Goal: Task Accomplishment & Management: Use online tool/utility

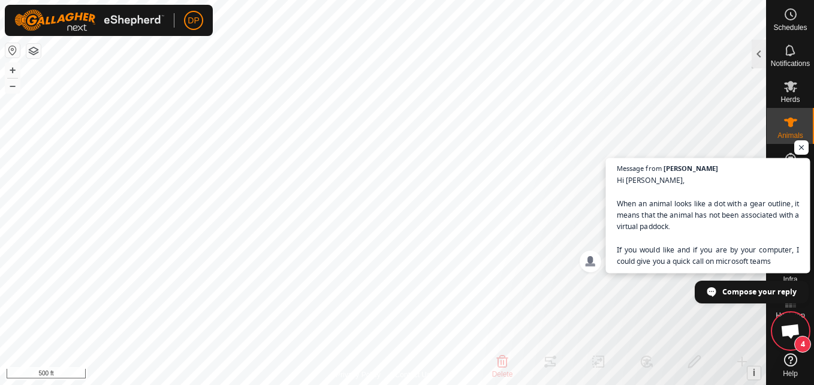
scroll to position [562, 0]
click at [713, 191] on span "Hi [PERSON_NAME], When an animal looks like a dot with a gear outline, it means…" at bounding box center [708, 220] width 183 height 92
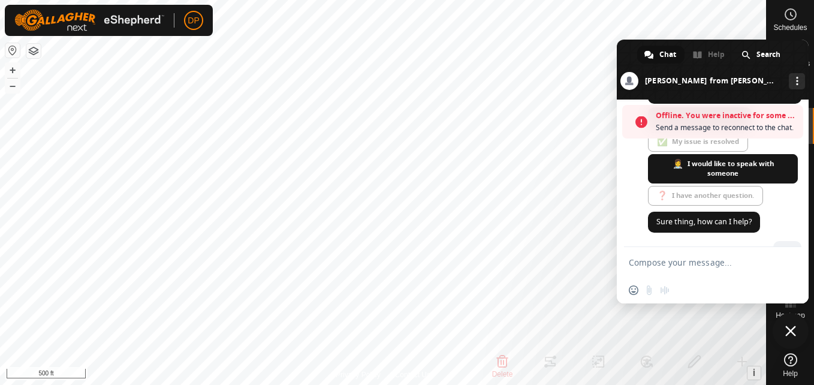
scroll to position [751, 0]
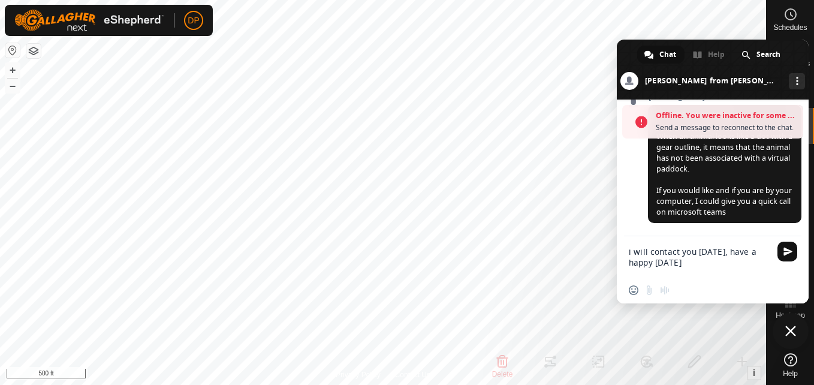
type textarea "i will contact you [DATE], have a happy [DATE]"
click at [791, 248] on span "Send" at bounding box center [787, 251] width 9 height 9
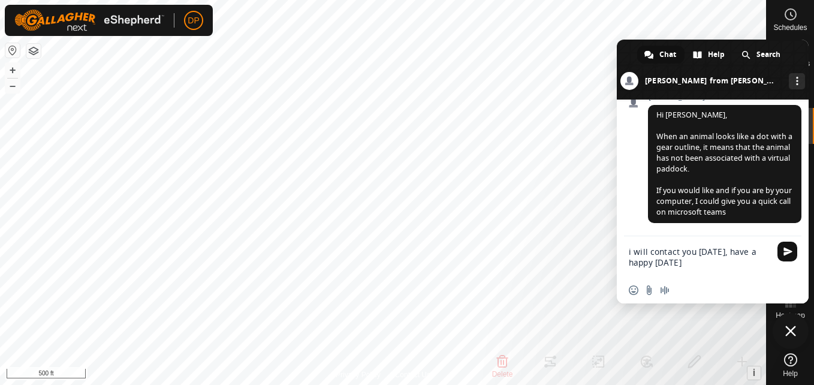
click at [787, 251] on span "Send" at bounding box center [787, 251] width 9 height 9
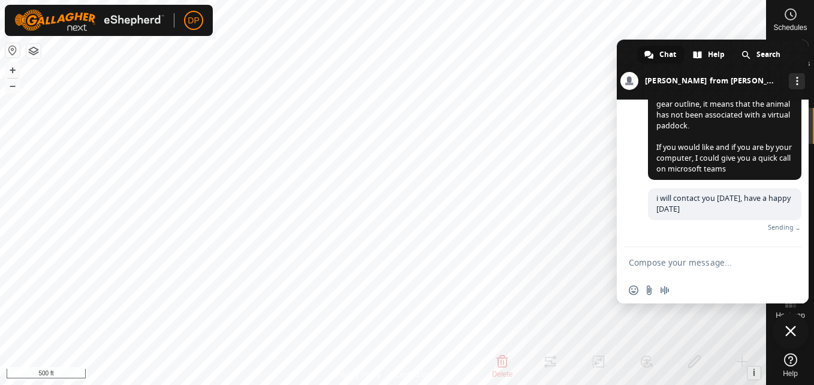
click at [794, 326] on span "Close chat" at bounding box center [790, 331] width 11 height 11
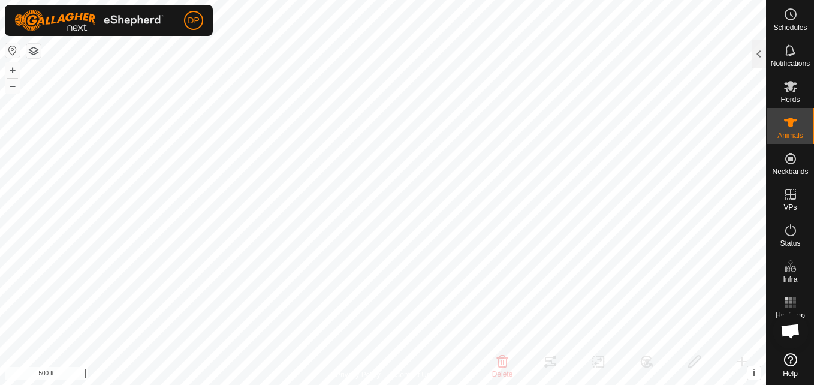
click at [790, 333] on span "Open chat" at bounding box center [790, 332] width 20 height 17
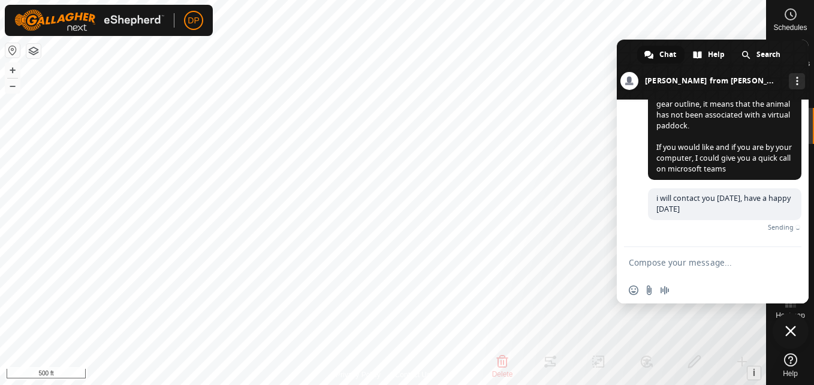
click at [791, 326] on span "Close chat" at bounding box center [790, 331] width 11 height 11
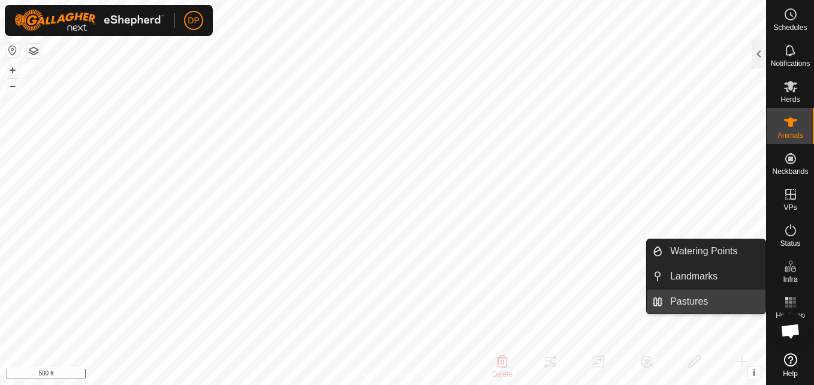
click at [735, 297] on link "Pastures" at bounding box center [714, 302] width 103 height 24
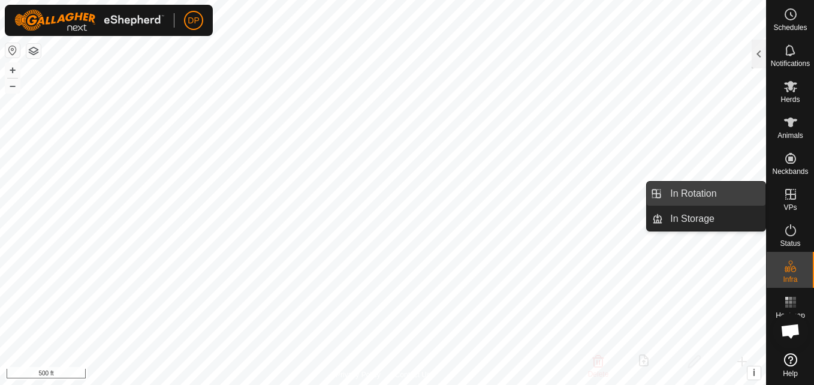
click at [742, 195] on link "In Rotation" at bounding box center [714, 194] width 103 height 24
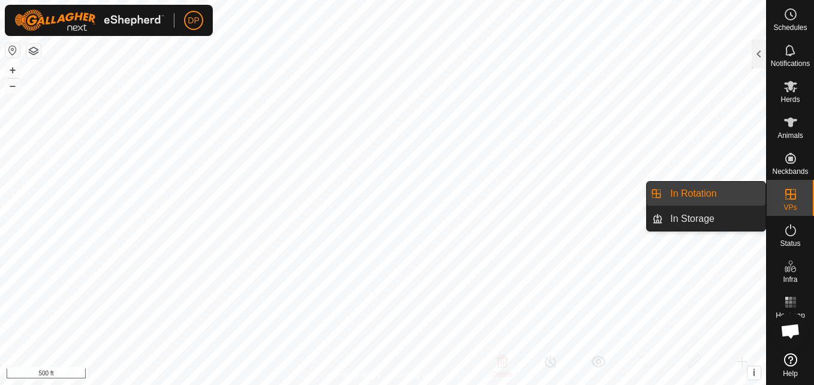
click at [742, 195] on link "In Rotation" at bounding box center [714, 194] width 103 height 24
click at [738, 218] on link "In Storage" at bounding box center [714, 219] width 103 height 24
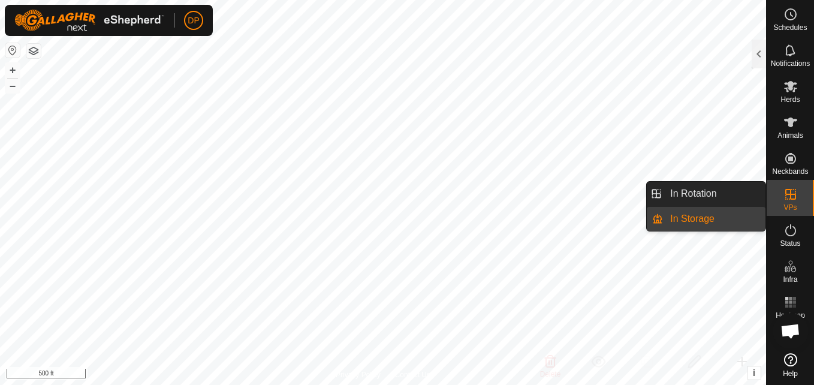
click at [738, 218] on link "In Storage" at bounding box center [714, 219] width 103 height 24
click at [725, 186] on link "In Rotation" at bounding box center [714, 194] width 103 height 24
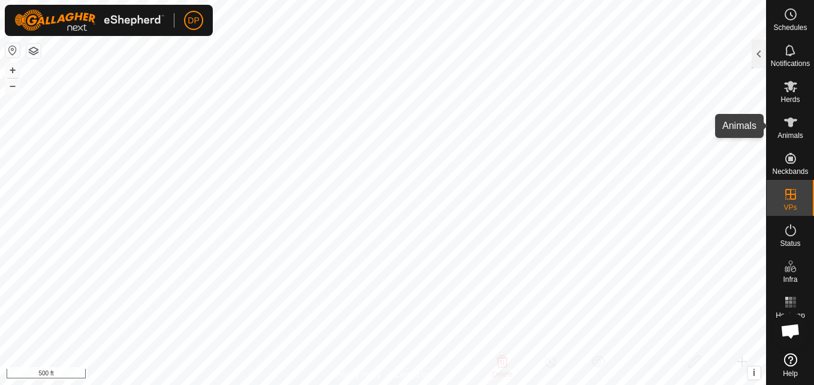
click at [791, 117] on icon at bounding box center [790, 122] width 14 height 14
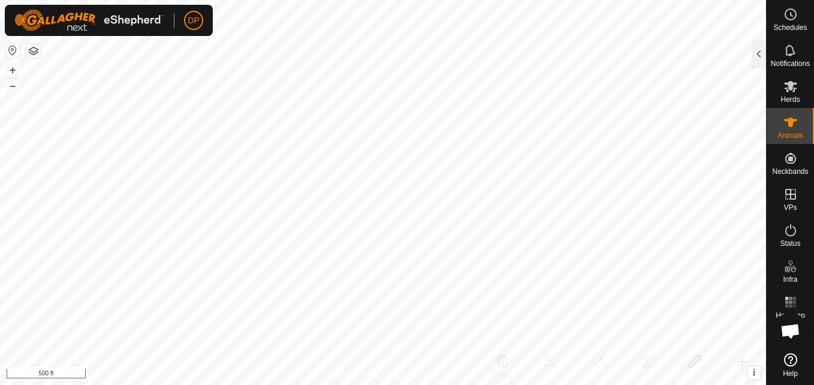
click at [787, 125] on icon at bounding box center [790, 122] width 14 height 14
click at [757, 52] on div at bounding box center [759, 54] width 14 height 29
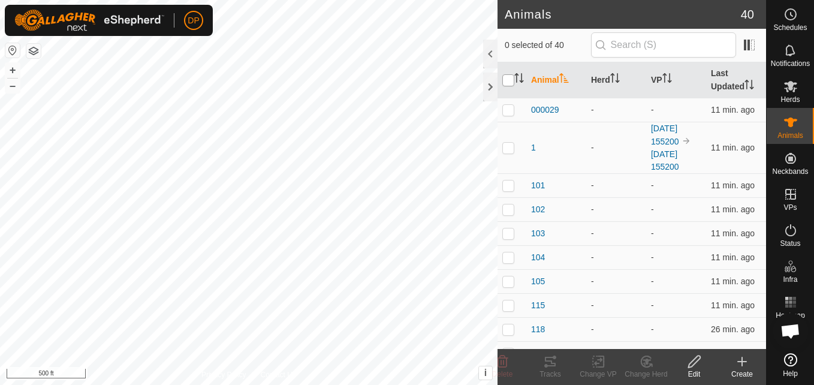
click at [507, 79] on input "checkbox" at bounding box center [508, 80] width 12 height 12
checkbox input "true"
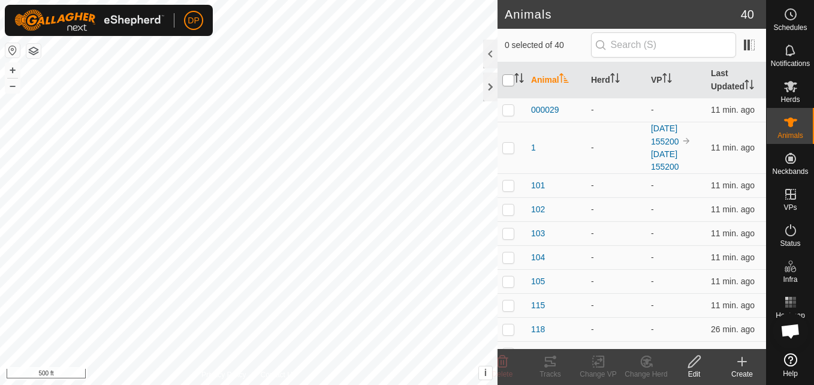
checkbox input "true"
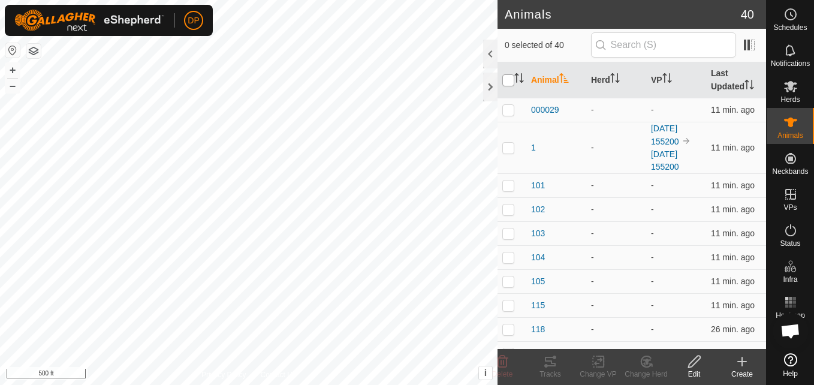
checkbox input "true"
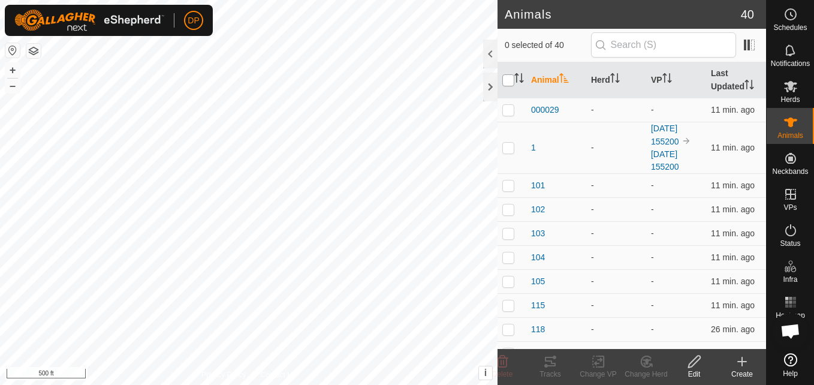
checkbox input "true"
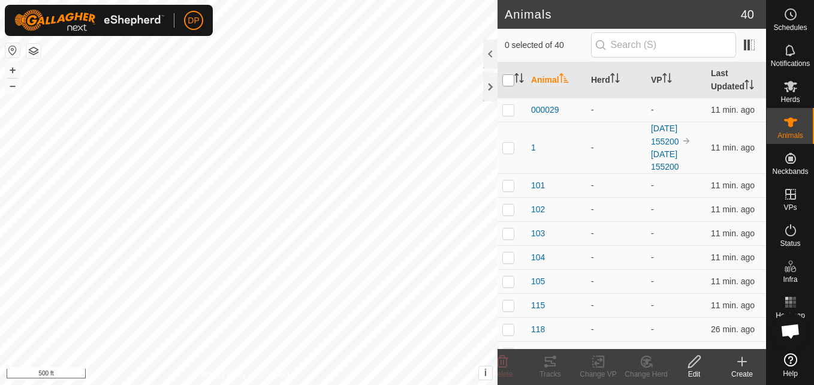
checkbox input "true"
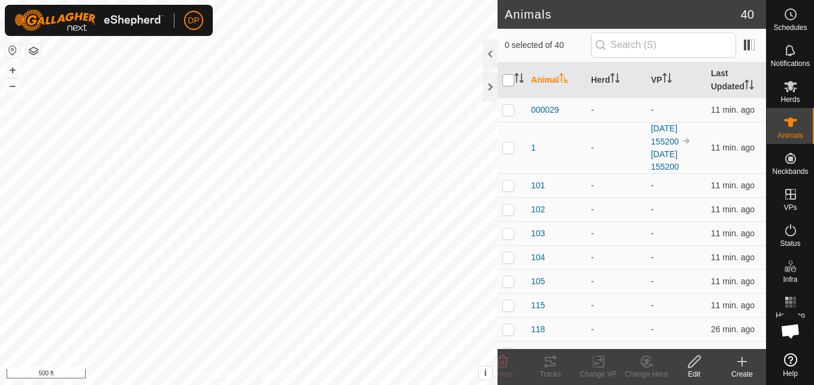
checkbox input "true"
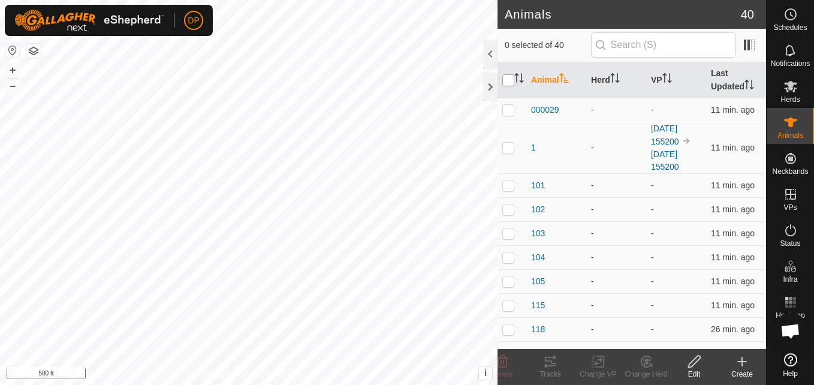
checkbox input "true"
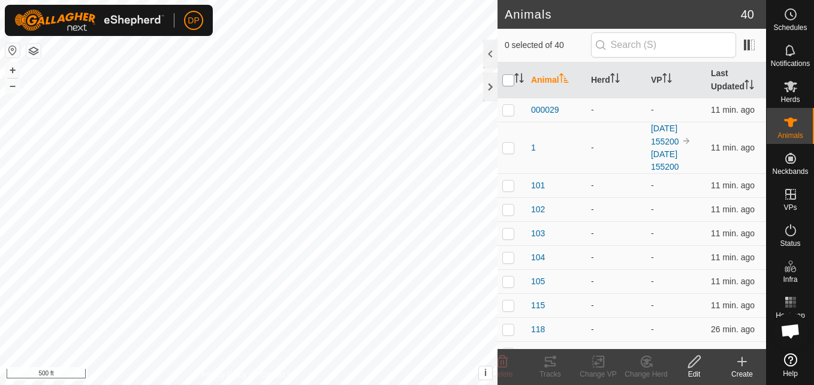
checkbox input "true"
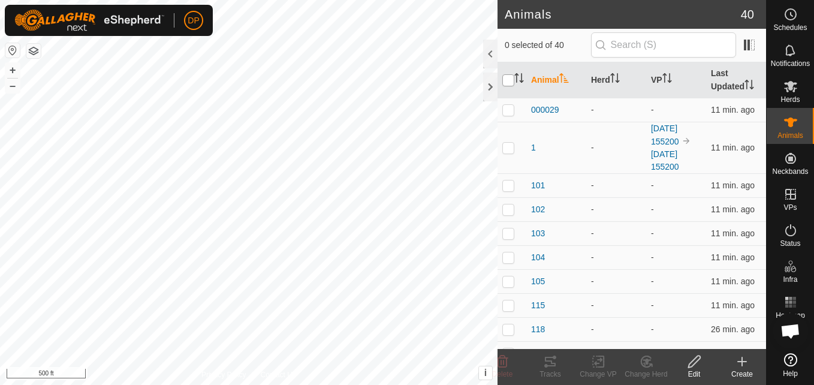
checkbox input "true"
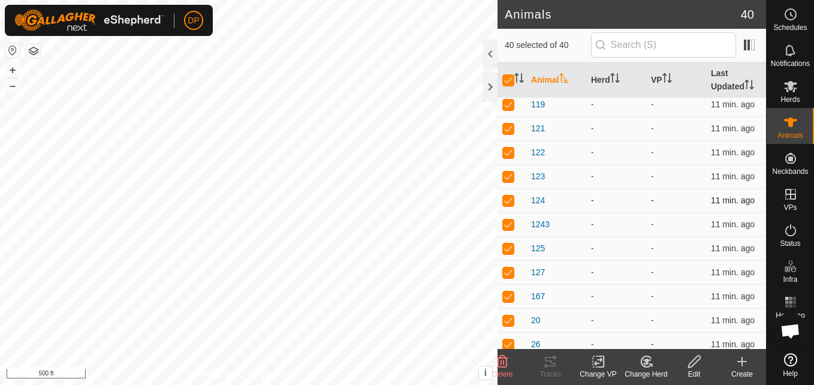
scroll to position [300, 0]
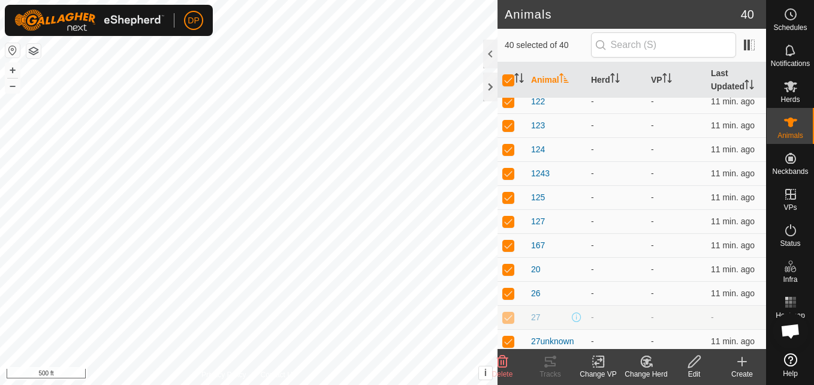
click at [601, 361] on icon at bounding box center [598, 362] width 8 height 8
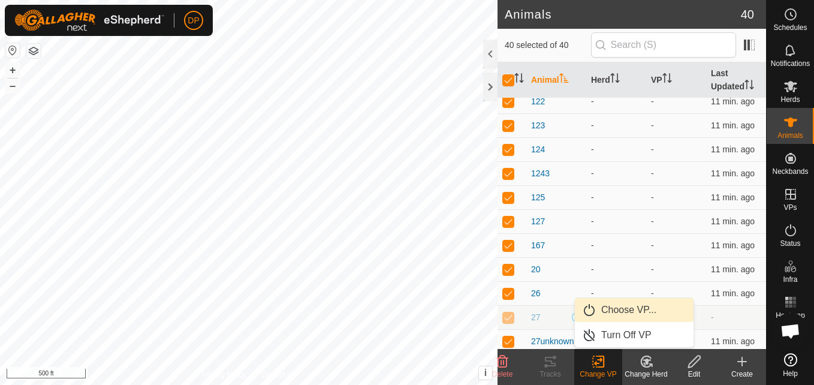
click at [613, 309] on link "Choose VP..." at bounding box center [634, 310] width 119 height 24
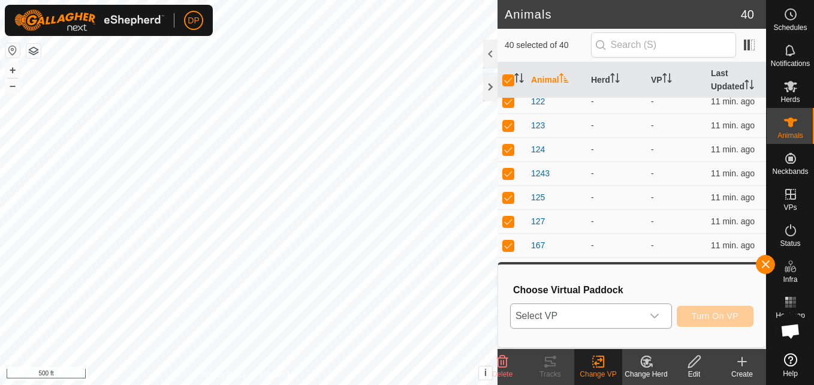
click at [655, 314] on icon "dropdown trigger" at bounding box center [655, 316] width 10 height 10
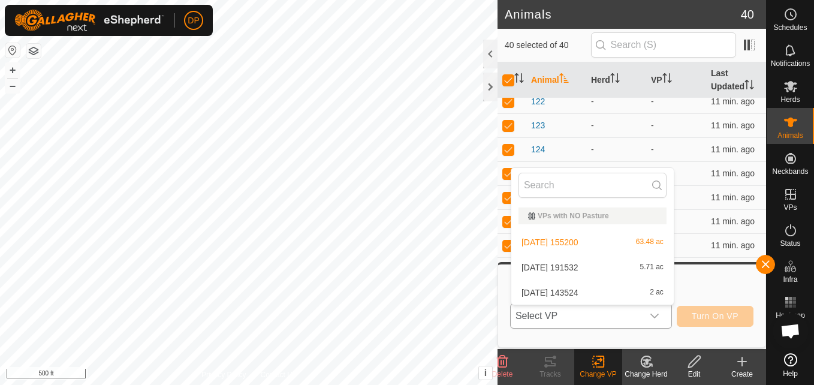
click at [622, 239] on li "[DATE] 155200 63.48 ac" at bounding box center [592, 242] width 162 height 24
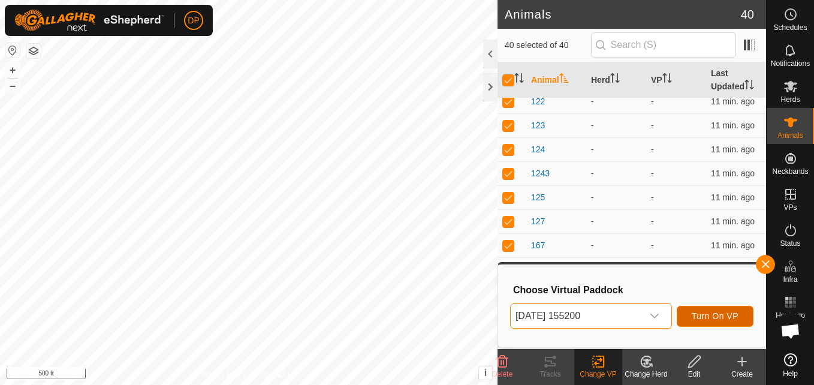
click at [692, 315] on button "Turn On VP" at bounding box center [715, 316] width 77 height 21
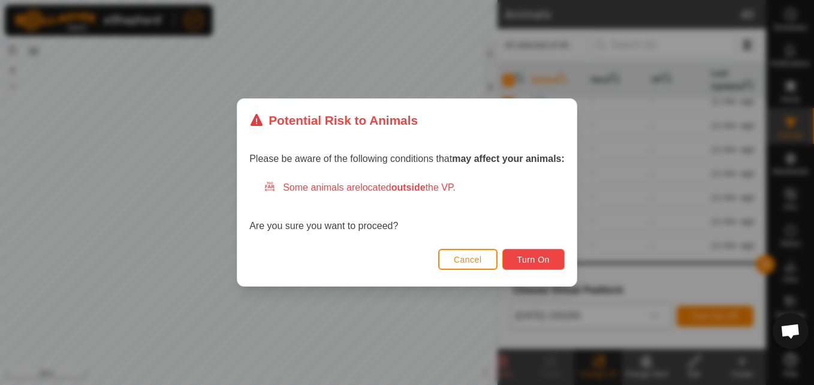
click at [526, 255] on span "Turn On" at bounding box center [533, 260] width 32 height 10
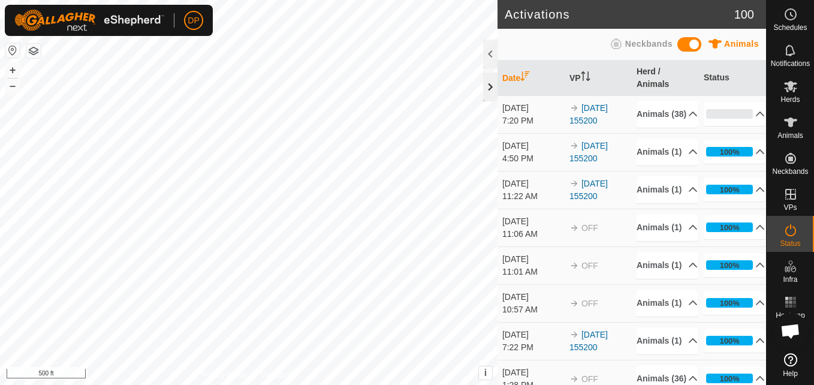
click at [486, 81] on div at bounding box center [490, 87] width 14 height 29
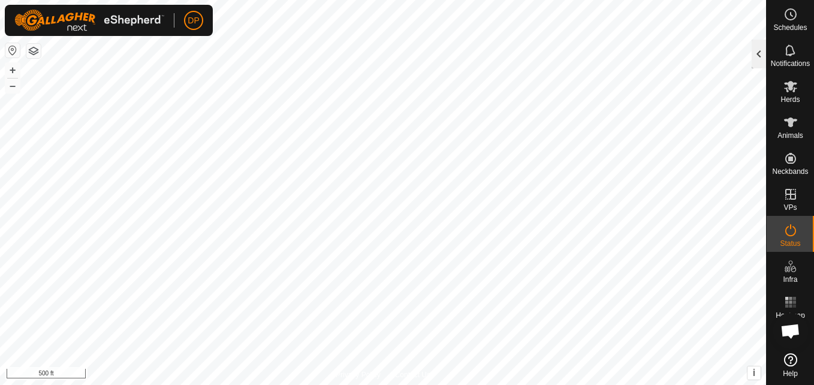
click at [760, 55] on div at bounding box center [759, 54] width 14 height 29
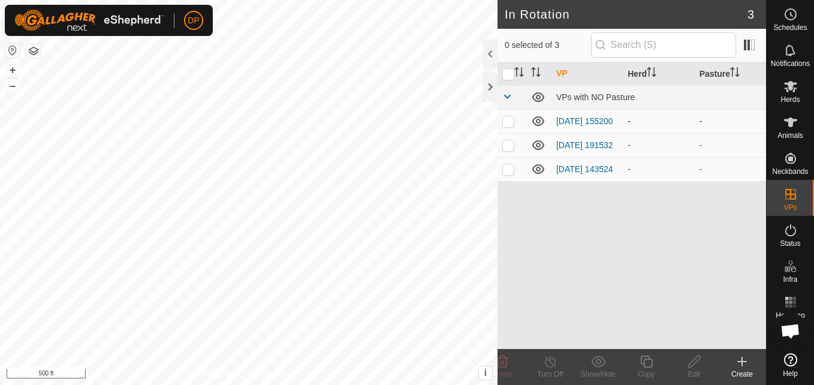
click at [508, 123] on p-checkbox at bounding box center [508, 121] width 12 height 10
click at [505, 123] on p-checkbox at bounding box center [508, 121] width 12 height 10
checkbox input "false"
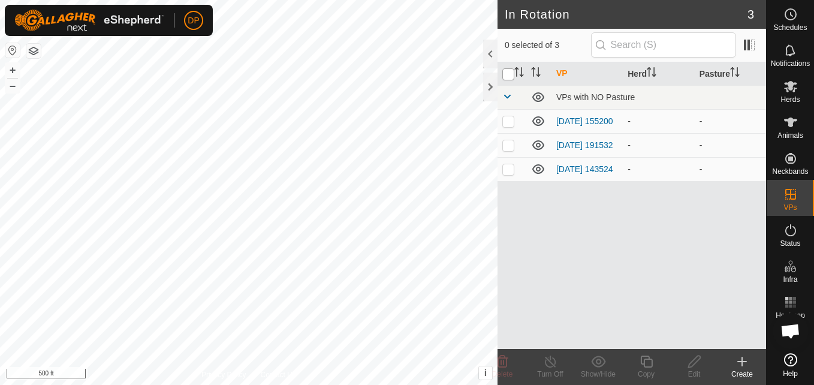
click at [509, 74] on input "checkbox" at bounding box center [508, 74] width 12 height 12
checkbox input "true"
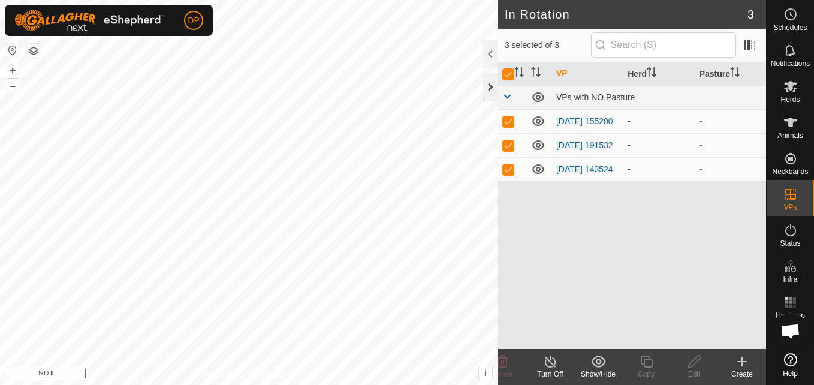
drag, startPoint x: 508, startPoint y: 76, endPoint x: 496, endPoint y: 86, distance: 15.4
click at [507, 77] on input "checkbox" at bounding box center [508, 74] width 12 height 12
checkbox input "false"
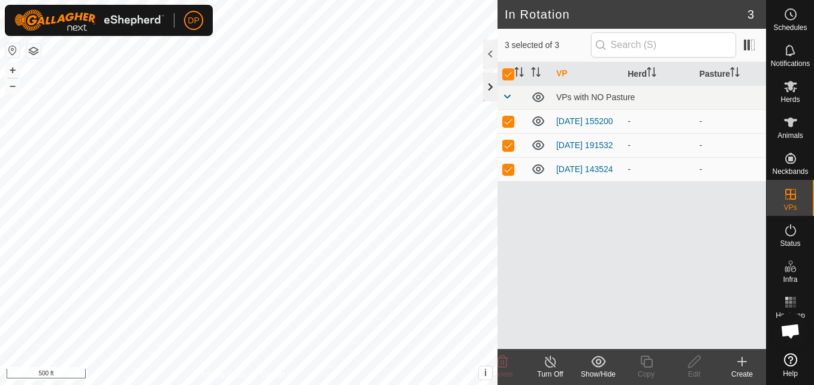
checkbox input "false"
click at [538, 123] on icon at bounding box center [538, 121] width 12 height 10
click at [538, 123] on icon at bounding box center [538, 121] width 14 height 14
click at [538, 122] on icon at bounding box center [538, 121] width 14 height 14
click at [541, 124] on icon at bounding box center [538, 122] width 12 height 5
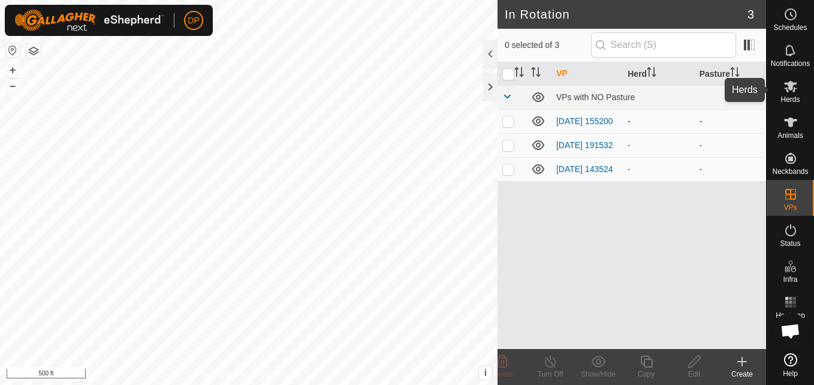
click at [784, 89] on icon at bounding box center [790, 86] width 14 height 14
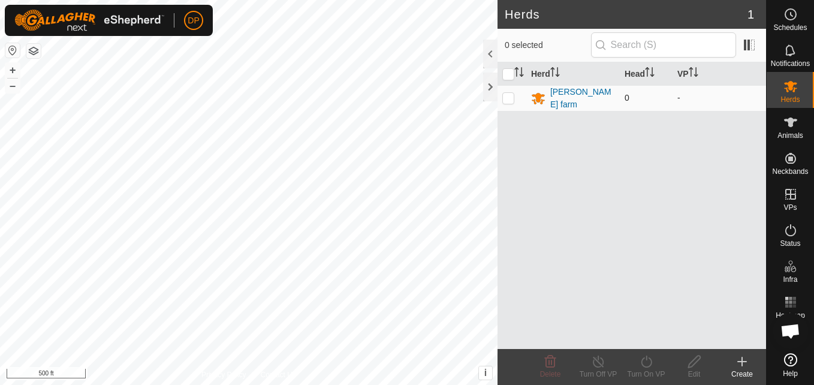
click at [507, 98] on p-checkbox at bounding box center [508, 98] width 12 height 10
checkbox input "true"
click at [489, 86] on div at bounding box center [490, 87] width 14 height 29
